Goal: Check status: Check status

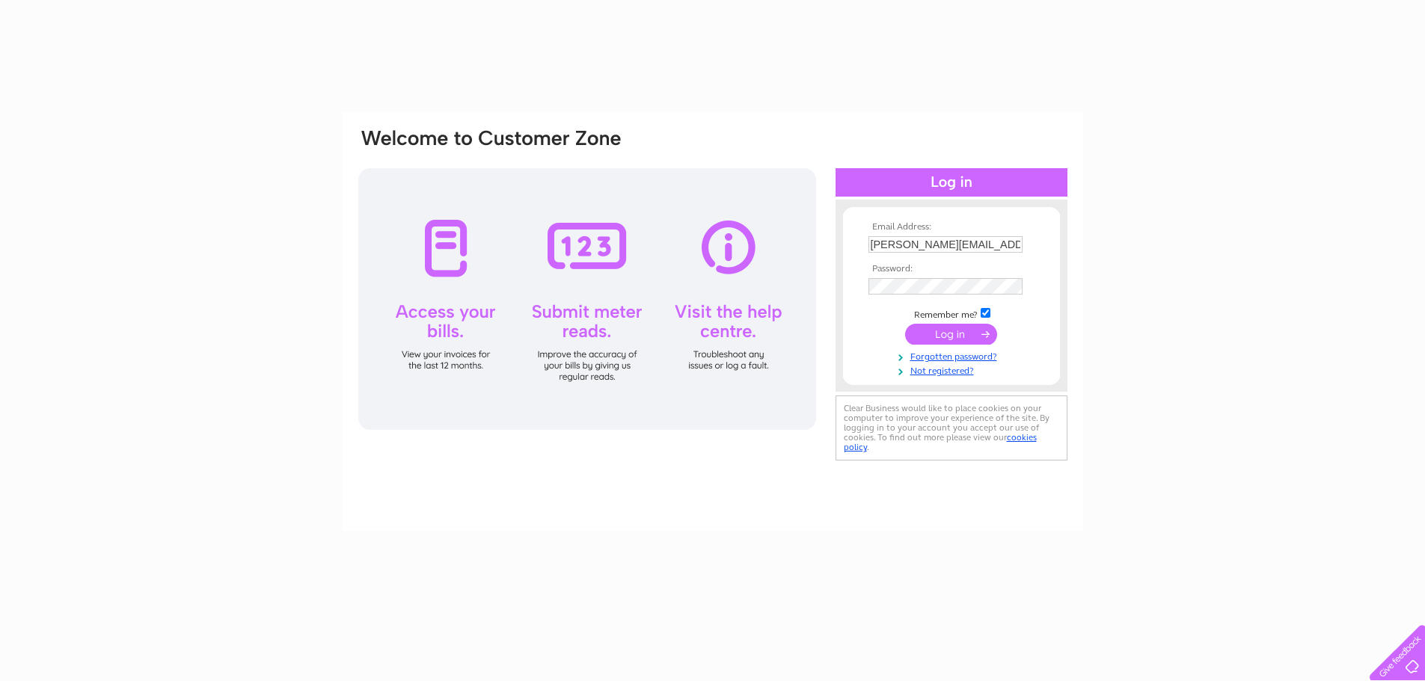
click at [927, 331] on input "submit" at bounding box center [951, 334] width 92 height 21
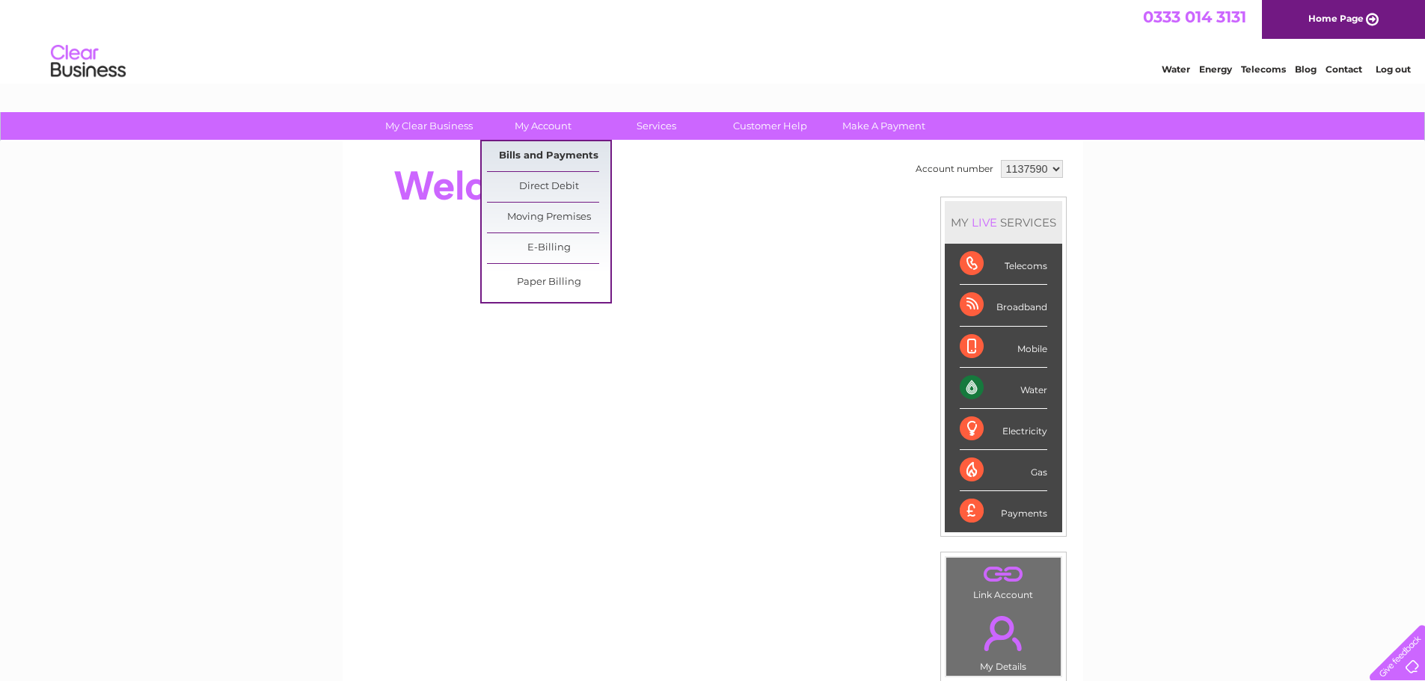
click at [576, 153] on link "Bills and Payments" at bounding box center [548, 156] width 123 height 30
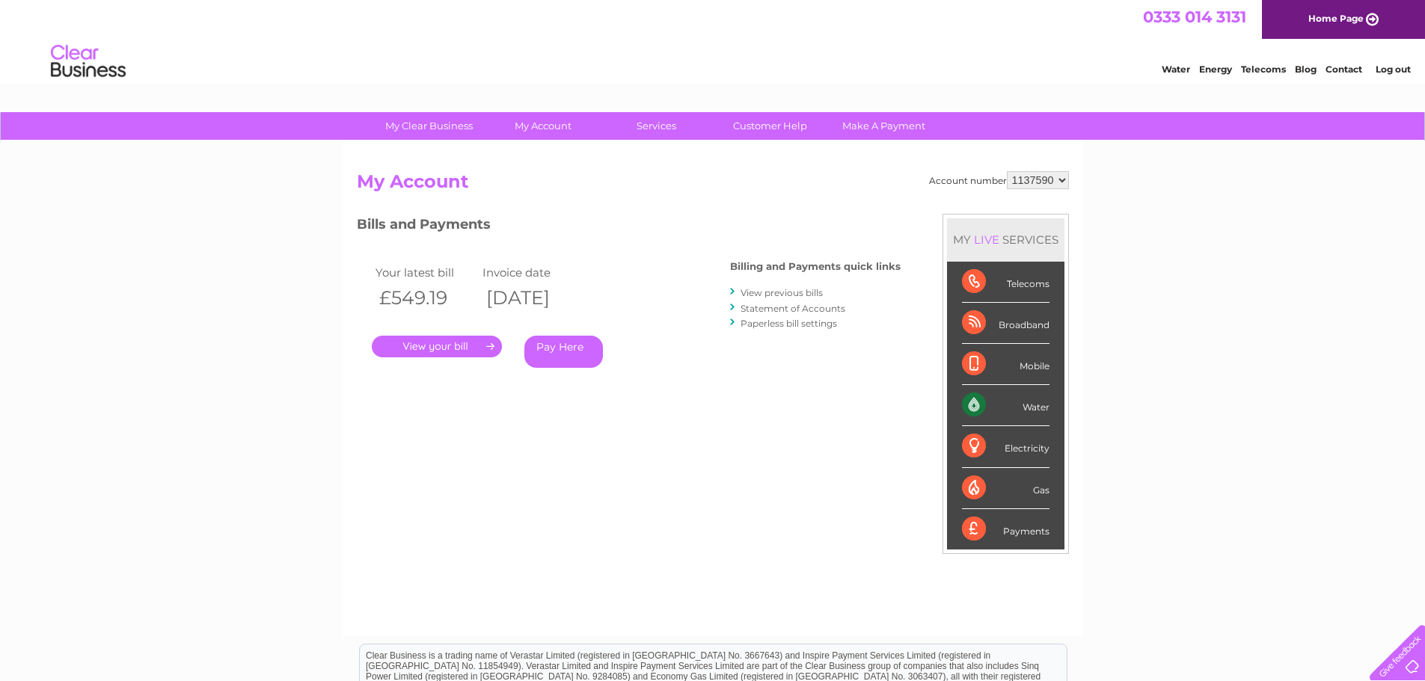
click at [458, 338] on link "." at bounding box center [437, 347] width 130 height 22
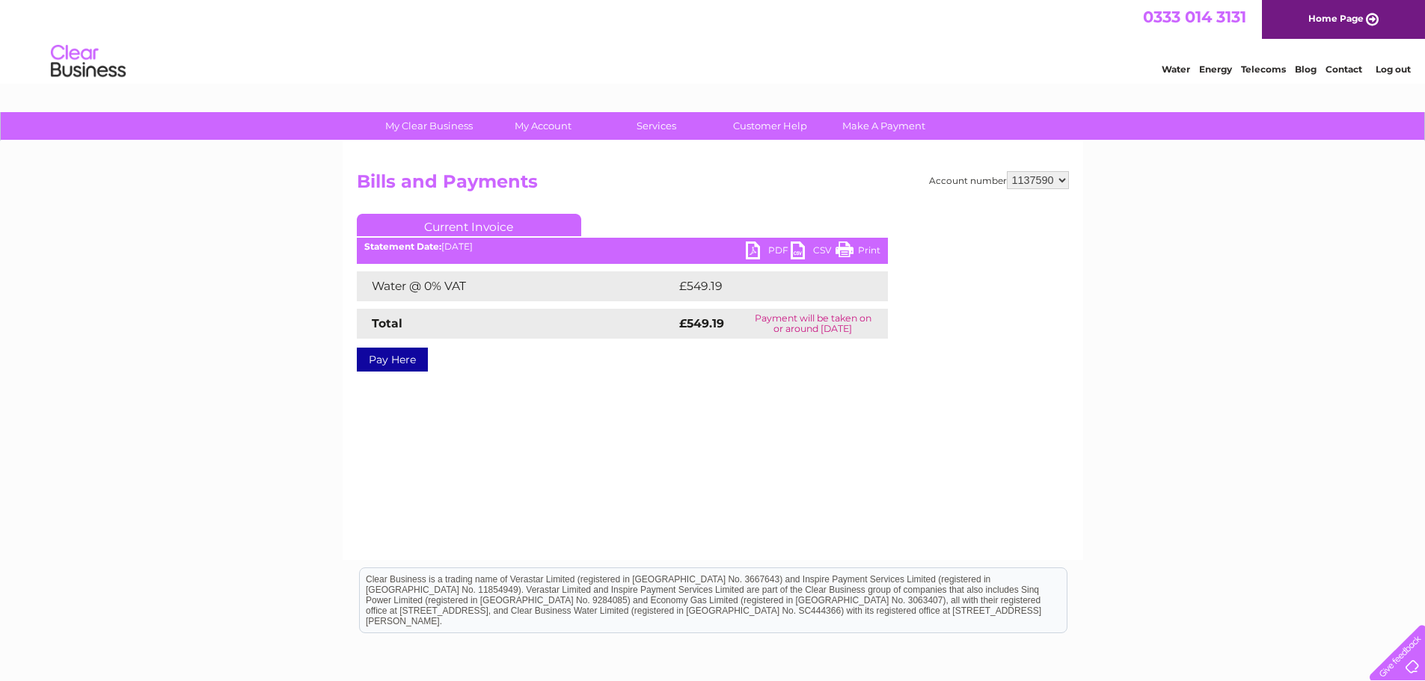
click at [754, 250] on link "PDF" at bounding box center [768, 253] width 45 height 22
